Goal: Browse casually: Explore the website without a specific task or goal

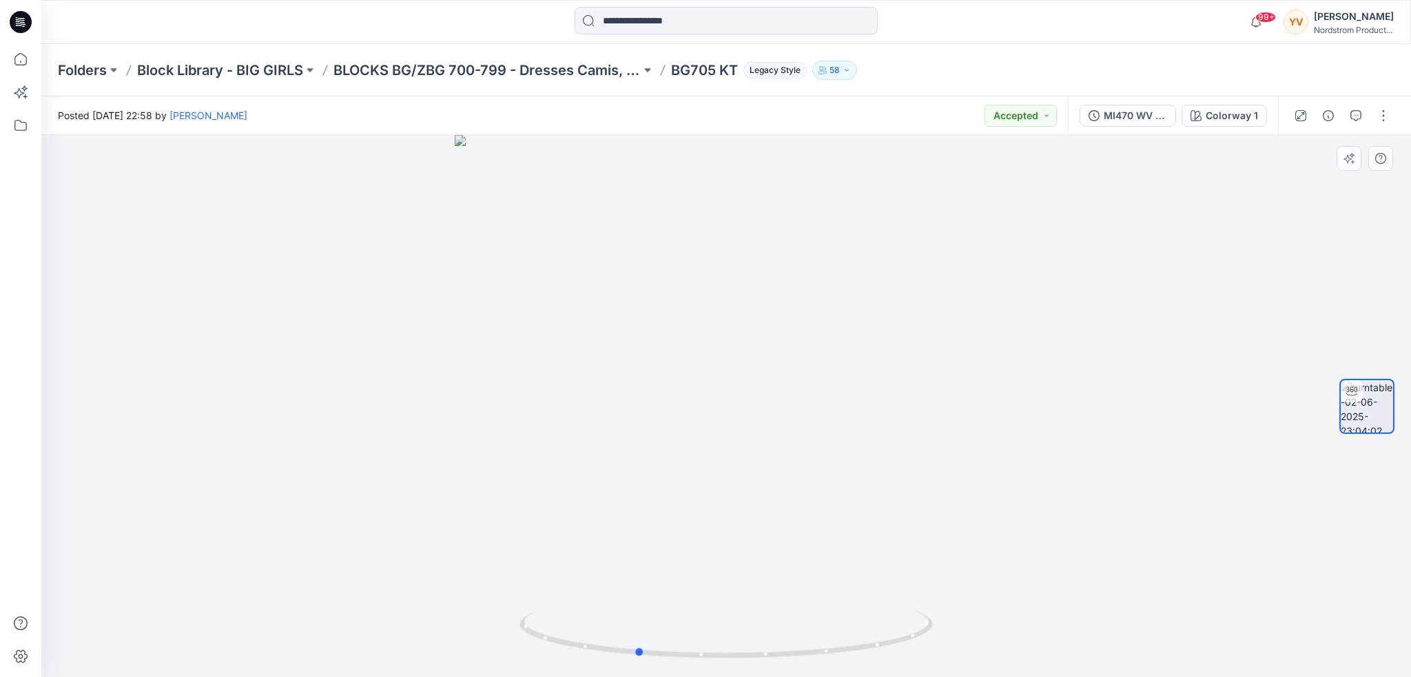
click at [708, 357] on div at bounding box center [726, 406] width 1370 height 542
drag, startPoint x: 777, startPoint y: 245, endPoint x: 712, endPoint y: 264, distance: 67.6
click at [712, 264] on div at bounding box center [726, 406] width 1370 height 542
drag, startPoint x: 620, startPoint y: 243, endPoint x: 797, endPoint y: 281, distance: 180.4
click at [797, 281] on div at bounding box center [726, 406] width 1370 height 542
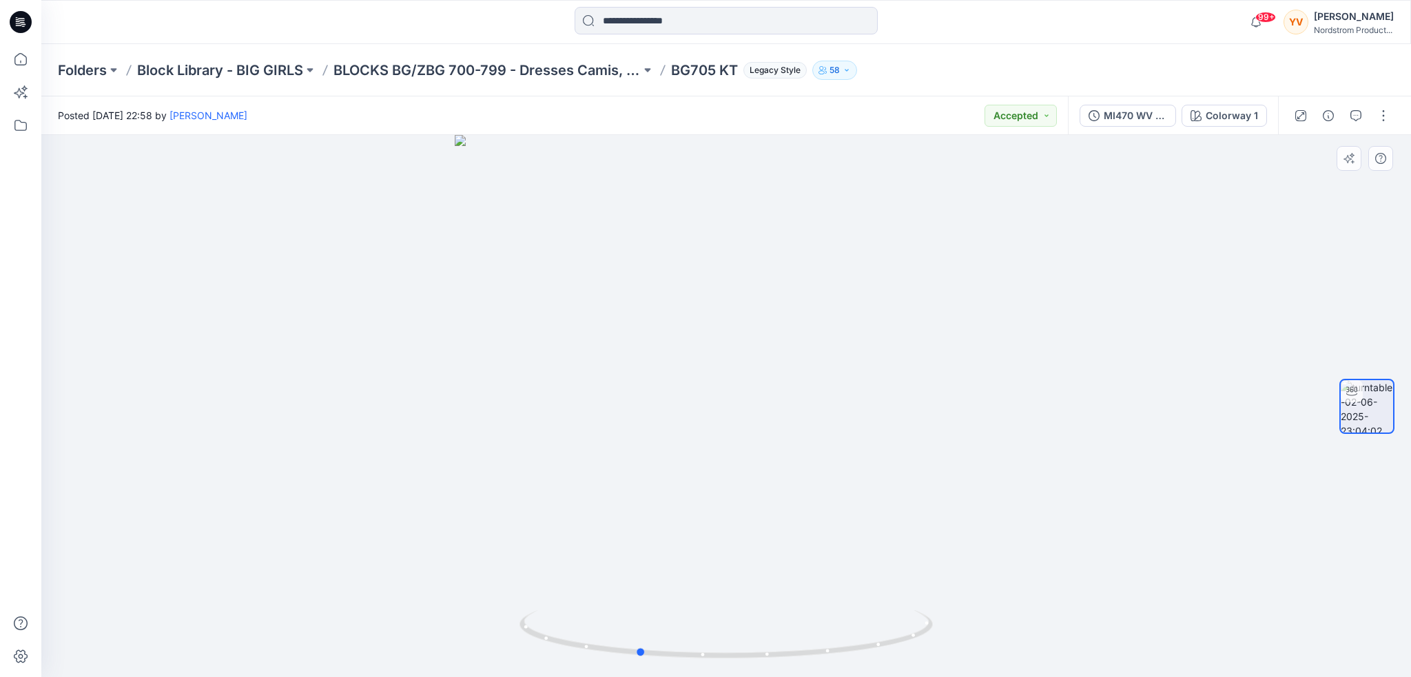
drag, startPoint x: 888, startPoint y: 347, endPoint x: 787, endPoint y: 349, distance: 100.6
click at [787, 349] on div at bounding box center [726, 406] width 1370 height 542
drag, startPoint x: 828, startPoint y: 586, endPoint x: 969, endPoint y: 603, distance: 141.6
click at [969, 603] on div at bounding box center [726, 406] width 1370 height 542
drag, startPoint x: 653, startPoint y: 433, endPoint x: 769, endPoint y: 454, distance: 117.6
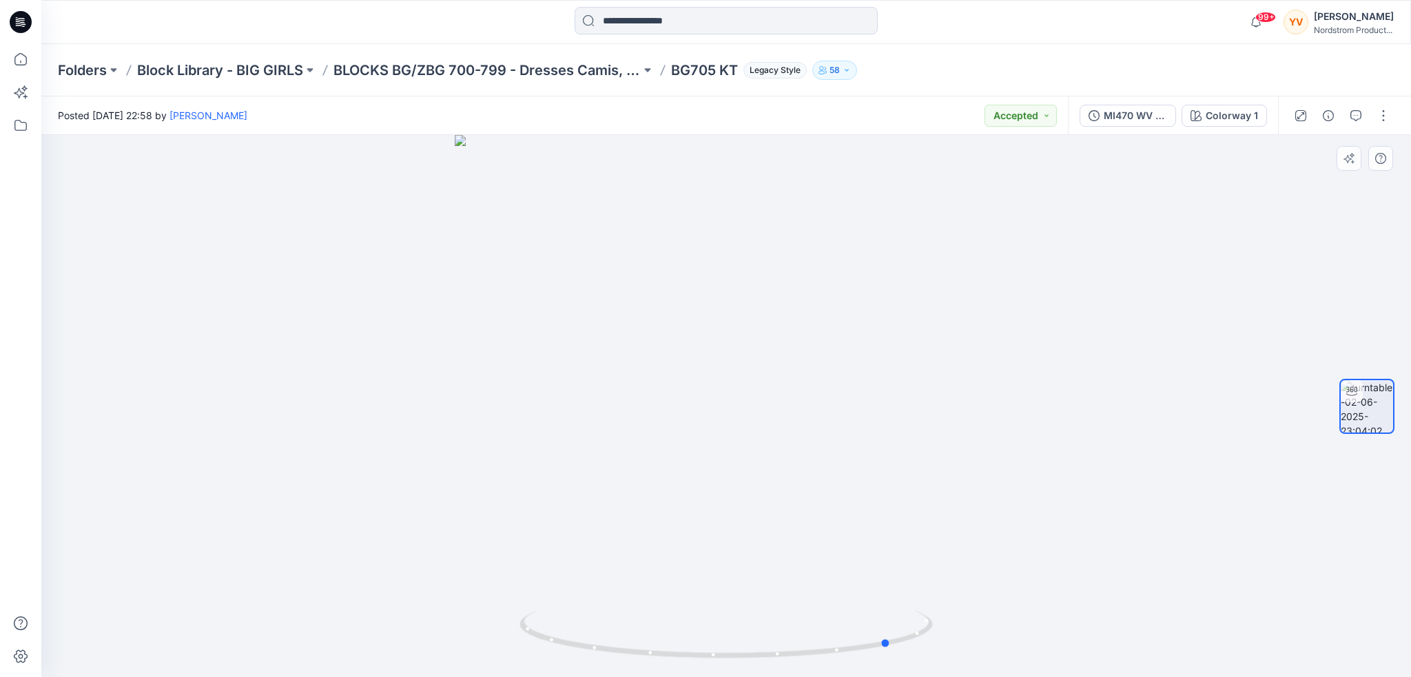
click at [769, 454] on div at bounding box center [726, 406] width 1370 height 542
drag, startPoint x: 611, startPoint y: 408, endPoint x: 889, endPoint y: 443, distance: 280.6
click at [889, 443] on div at bounding box center [726, 406] width 1370 height 542
drag, startPoint x: 890, startPoint y: 448, endPoint x: 802, endPoint y: 451, distance: 88.3
click at [802, 451] on div at bounding box center [726, 406] width 1370 height 542
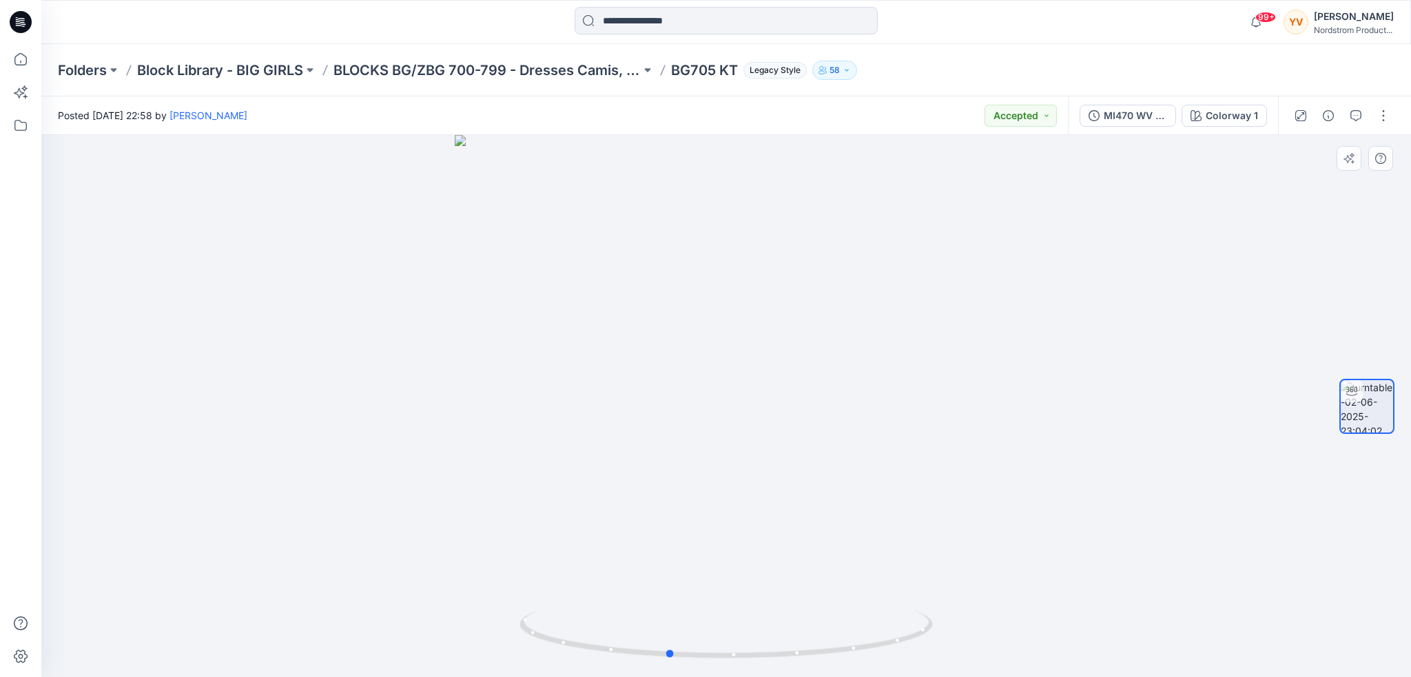
click at [830, 413] on div at bounding box center [726, 406] width 1370 height 542
click at [808, 203] on div at bounding box center [726, 406] width 1370 height 542
click at [868, 252] on div at bounding box center [726, 406] width 1370 height 542
drag, startPoint x: 868, startPoint y: 252, endPoint x: 859, endPoint y: 255, distance: 10.0
click at [859, 255] on div at bounding box center [726, 406] width 1370 height 542
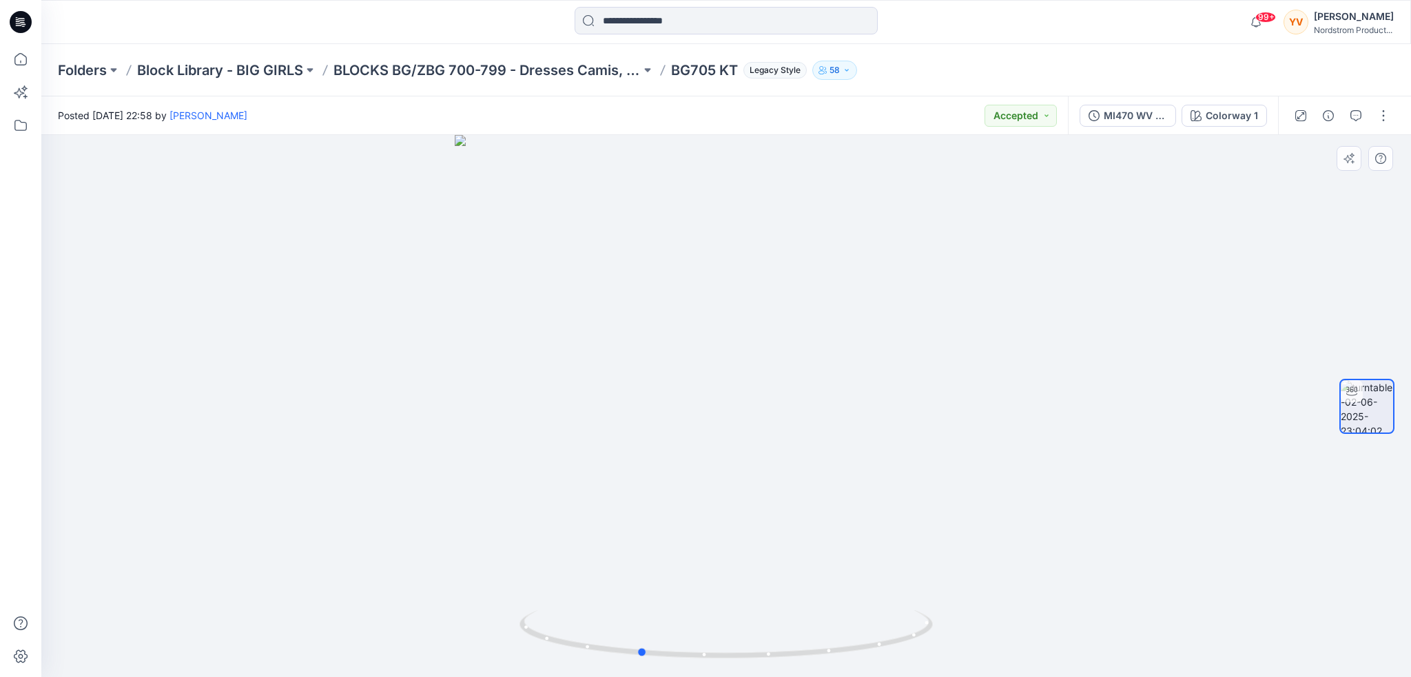
drag, startPoint x: 779, startPoint y: 181, endPoint x: 760, endPoint y: 187, distance: 20.3
click at [760, 187] on div at bounding box center [726, 406] width 1370 height 542
drag, startPoint x: 769, startPoint y: 151, endPoint x: 753, endPoint y: 158, distance: 17.9
click at [753, 158] on div at bounding box center [726, 406] width 1370 height 542
drag, startPoint x: 753, startPoint y: 194, endPoint x: 724, endPoint y: 526, distance: 332.7
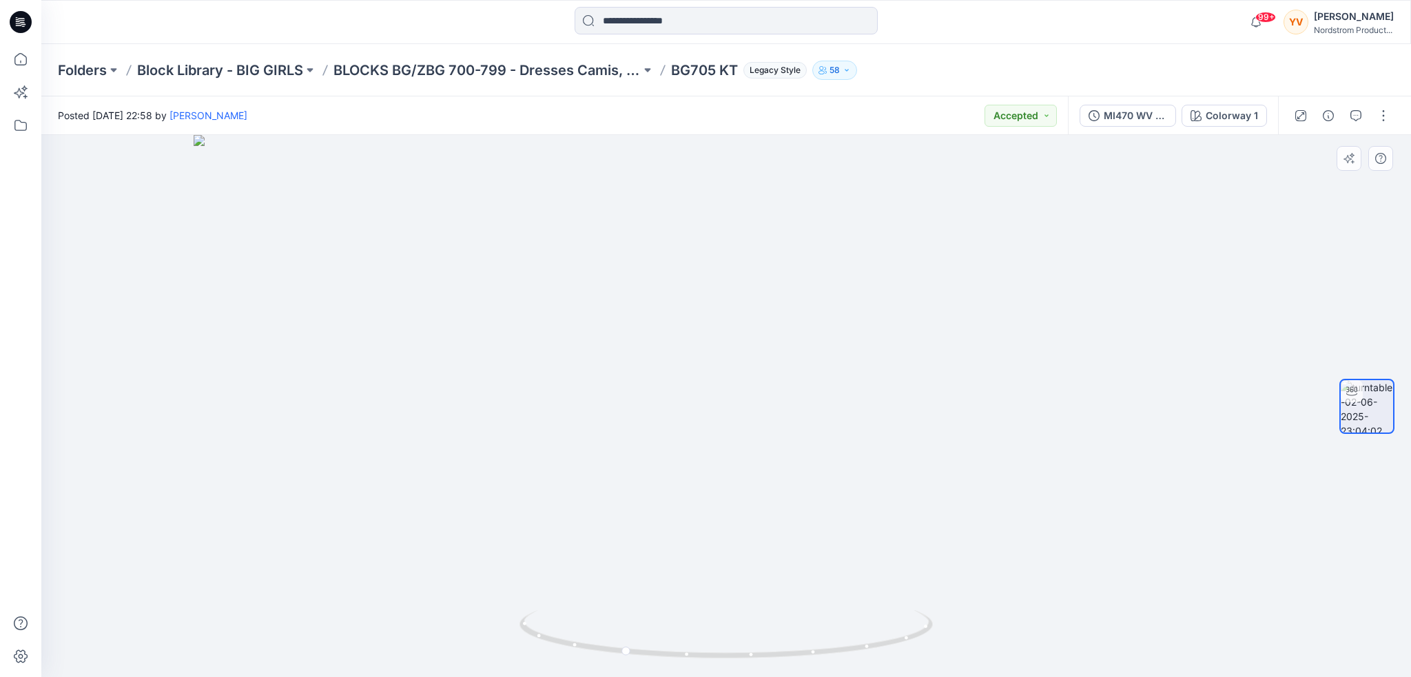
click at [724, 526] on img at bounding box center [727, 406] width 1066 height 542
drag, startPoint x: 664, startPoint y: 385, endPoint x: 881, endPoint y: 416, distance: 219.2
click at [881, 416] on div at bounding box center [726, 406] width 1370 height 542
drag, startPoint x: 684, startPoint y: 539, endPoint x: 879, endPoint y: 567, distance: 197.1
click at [879, 567] on div at bounding box center [726, 406] width 1370 height 542
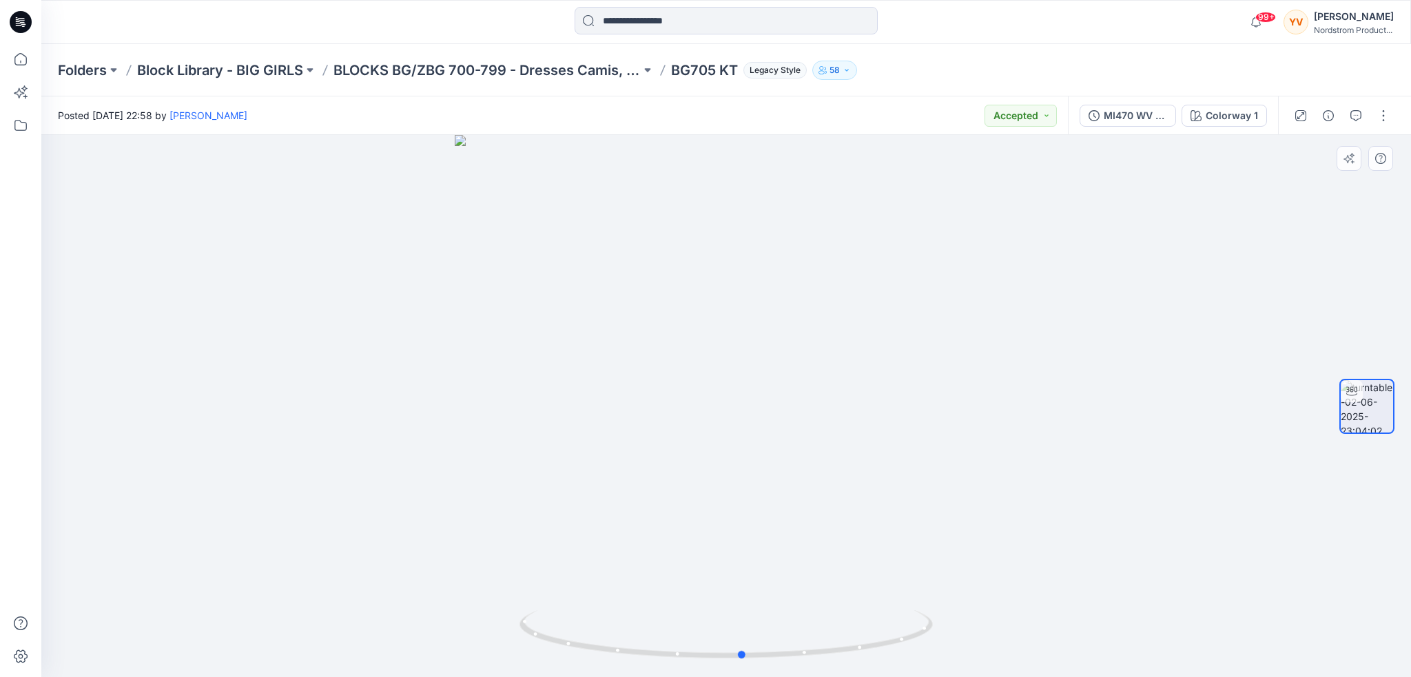
drag, startPoint x: 706, startPoint y: 586, endPoint x: 715, endPoint y: 589, distance: 9.6
click at [715, 591] on div at bounding box center [726, 406] width 1370 height 542
drag, startPoint x: 837, startPoint y: 318, endPoint x: 716, endPoint y: 323, distance: 121.4
click at [716, 323] on div at bounding box center [726, 406] width 1370 height 542
click at [641, 308] on div at bounding box center [726, 406] width 1370 height 542
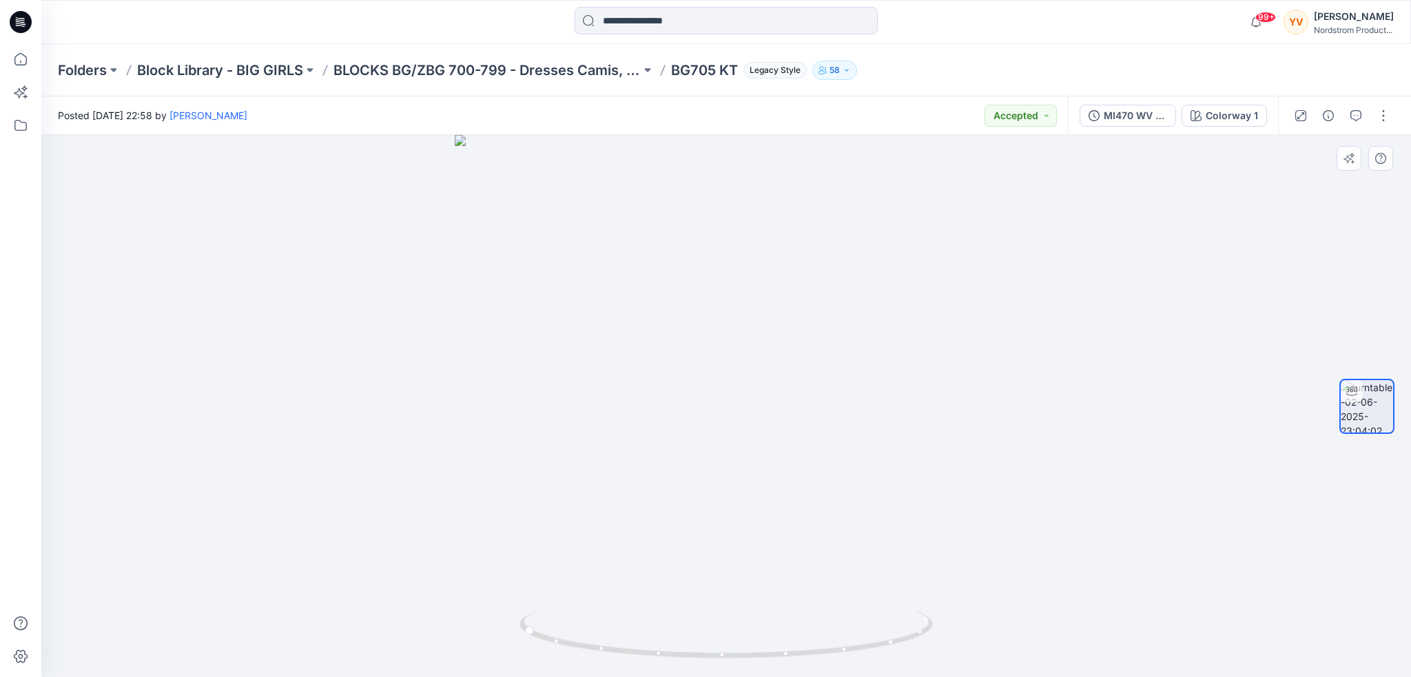
click at [532, 344] on div at bounding box center [726, 406] width 1370 height 542
drag, startPoint x: 487, startPoint y: 615, endPoint x: 490, endPoint y: 628, distance: 13.4
click at [488, 628] on div at bounding box center [726, 406] width 1370 height 542
drag, startPoint x: 606, startPoint y: 667, endPoint x: 429, endPoint y: 611, distance: 185.9
click at [429, 611] on div at bounding box center [726, 406] width 1370 height 542
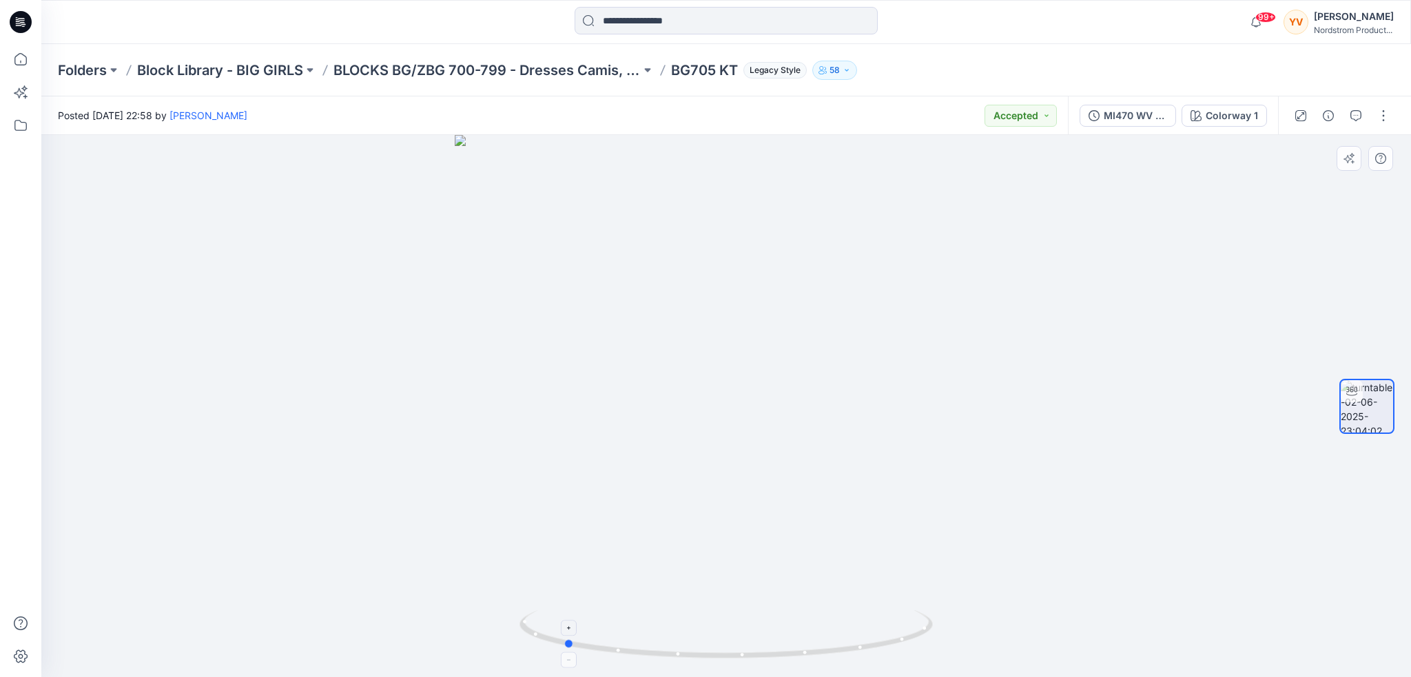
drag, startPoint x: 824, startPoint y: 646, endPoint x: 658, endPoint y: 648, distance: 165.4
click at [658, 648] on icon at bounding box center [728, 637] width 417 height 52
drag, startPoint x: 698, startPoint y: 647, endPoint x: 713, endPoint y: 650, distance: 14.7
click at [713, 650] on icon at bounding box center [728, 637] width 417 height 52
click at [593, 630] on icon at bounding box center [728, 637] width 417 height 52
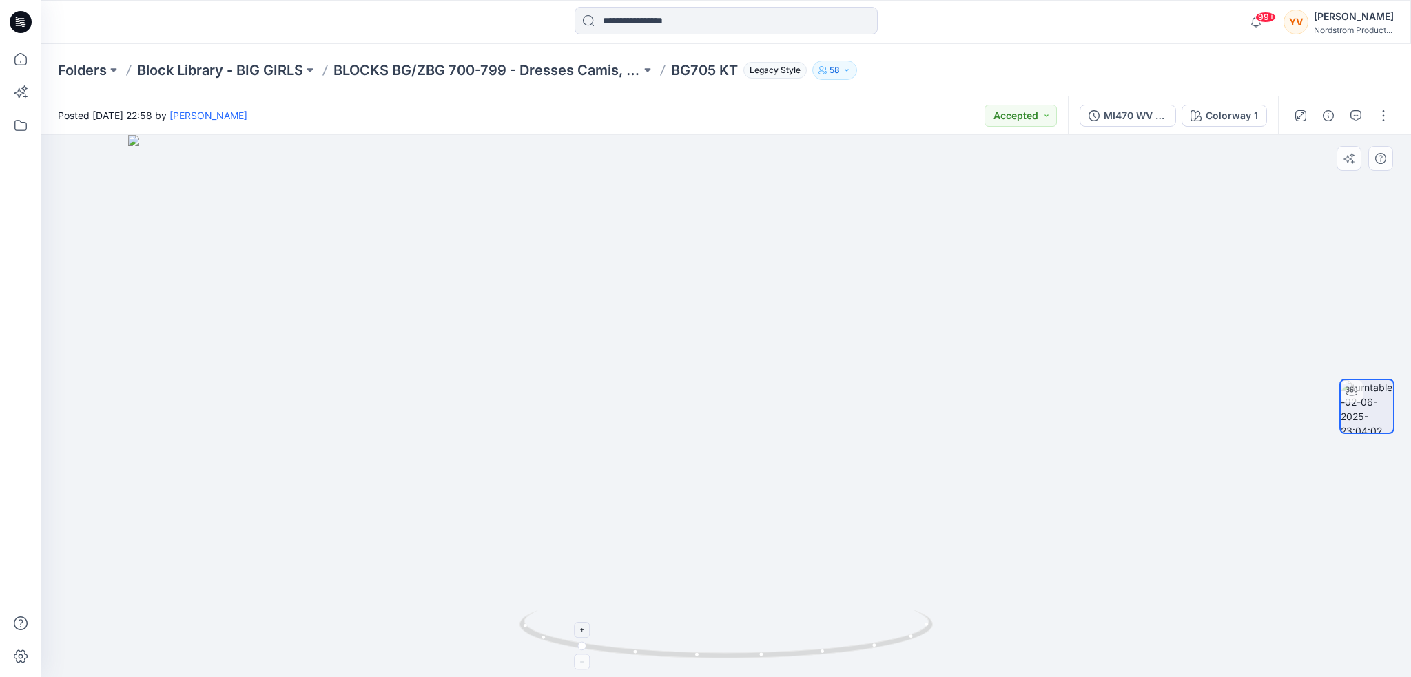
click at [584, 629] on icon at bounding box center [582, 630] width 8 height 8
click at [584, 629] on foreignobject at bounding box center [583, 630] width 16 height 16
drag, startPoint x: 979, startPoint y: 453, endPoint x: 961, endPoint y: 461, distance: 19.5
click at [961, 461] on img at bounding box center [726, 406] width 1344 height 542
click at [750, 653] on icon at bounding box center [728, 637] width 417 height 52
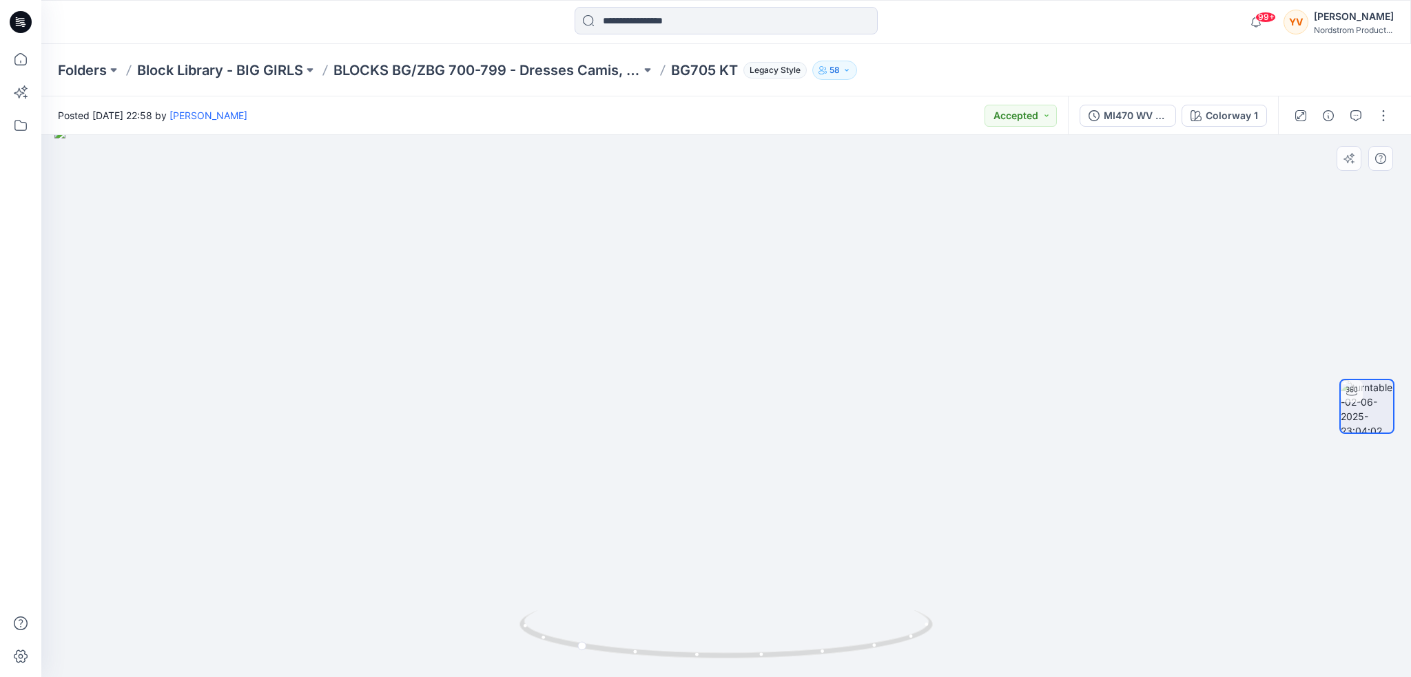
drag, startPoint x: 877, startPoint y: 546, endPoint x: 633, endPoint y: 557, distance: 244.2
click at [633, 557] on img at bounding box center [726, 402] width 1344 height 550
drag, startPoint x: 915, startPoint y: 382, endPoint x: 904, endPoint y: 379, distance: 11.6
click at [907, 382] on img at bounding box center [726, 404] width 1344 height 548
